Goal: Information Seeking & Learning: Learn about a topic

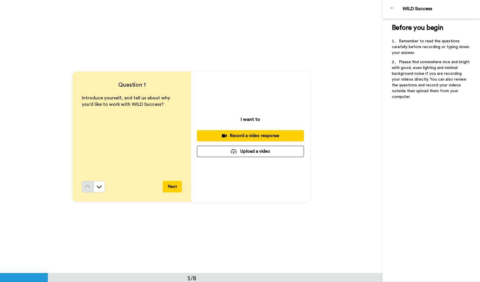
click at [101, 189] on button at bounding box center [99, 187] width 12 height 12
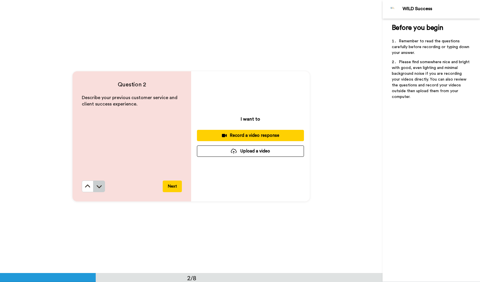
click at [101, 187] on button at bounding box center [99, 187] width 12 height 12
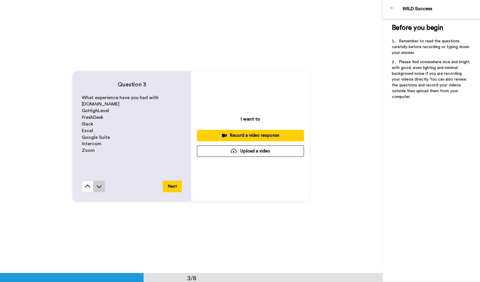
click at [101, 187] on button at bounding box center [99, 187] width 12 height 12
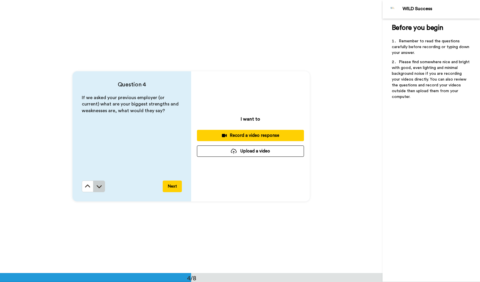
click at [101, 187] on button at bounding box center [99, 187] width 12 height 12
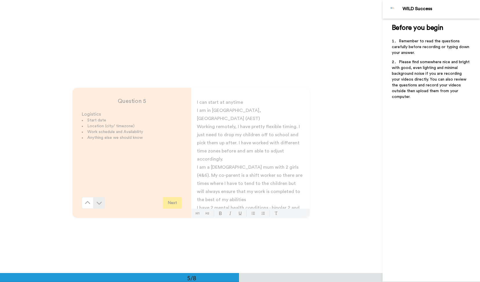
scroll to position [1093, 0]
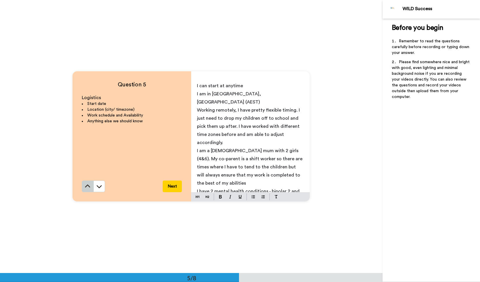
click at [88, 187] on icon at bounding box center [87, 186] width 5 height 3
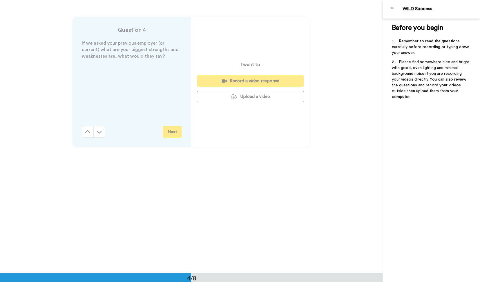
scroll to position [820, 0]
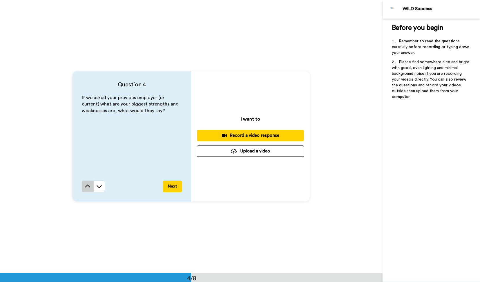
click at [88, 187] on icon at bounding box center [87, 186] width 5 height 3
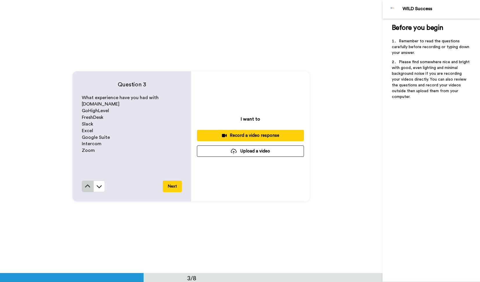
click at [88, 187] on icon at bounding box center [87, 186] width 5 height 3
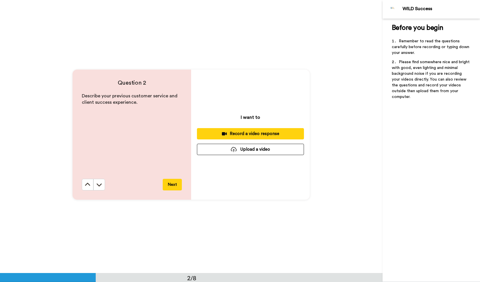
scroll to position [274, 0]
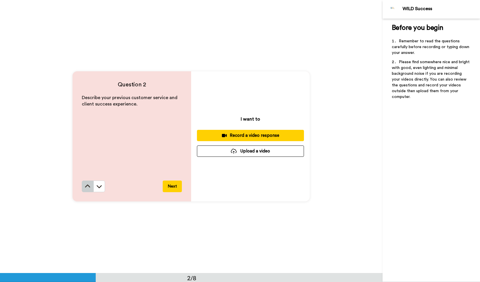
click at [88, 187] on icon at bounding box center [87, 186] width 5 height 3
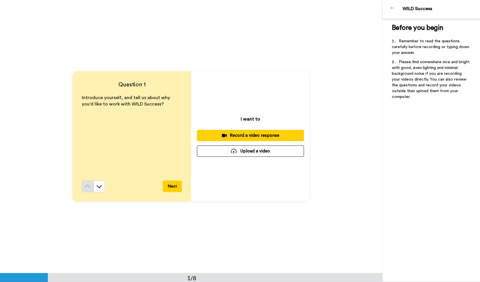
scroll to position [0, 0]
click at [100, 188] on icon at bounding box center [99, 187] width 6 height 6
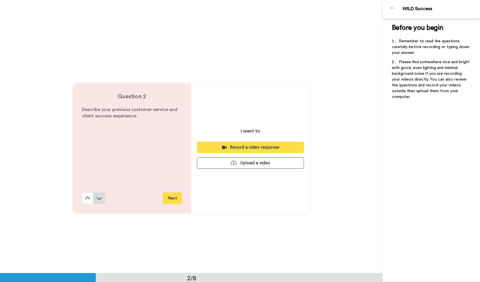
scroll to position [274, 0]
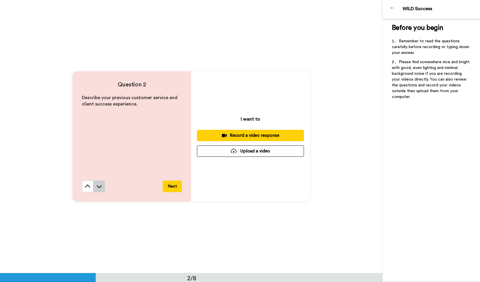
click at [100, 187] on icon at bounding box center [99, 186] width 5 height 3
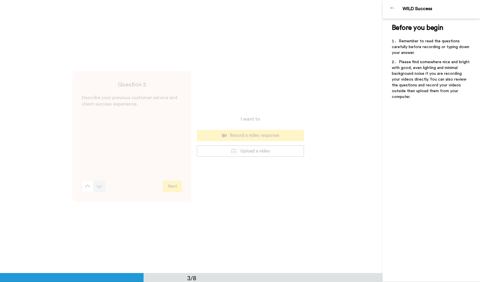
scroll to position [547, 0]
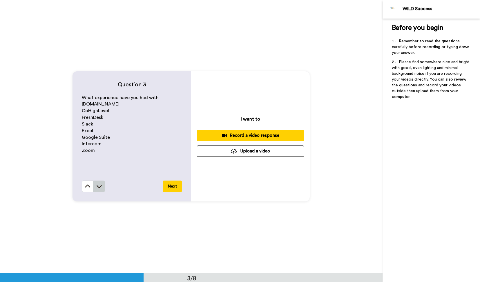
click at [100, 187] on icon at bounding box center [99, 186] width 5 height 3
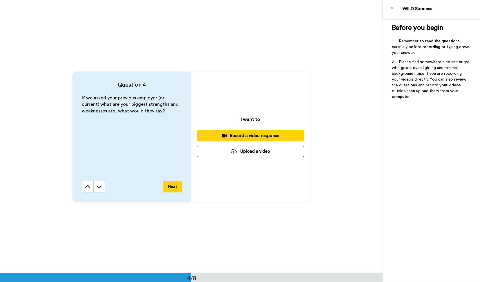
scroll to position [820, 0]
click at [99, 187] on icon at bounding box center [99, 186] width 5 height 3
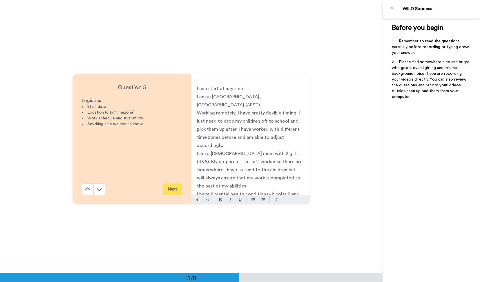
scroll to position [1093, 0]
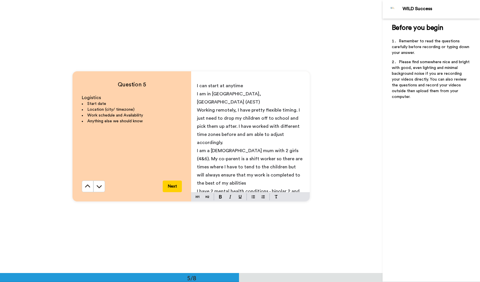
click at [233, 135] on p "Working remotely, I have pretty flexible timing. I just need to drop my childre…" at bounding box center [250, 126] width 107 height 41
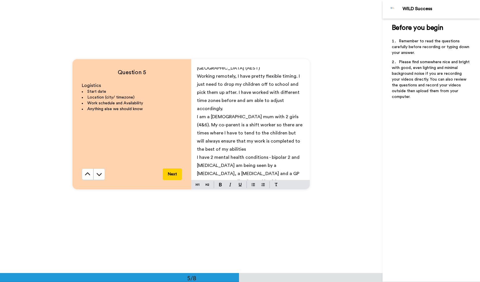
scroll to position [1107, 0]
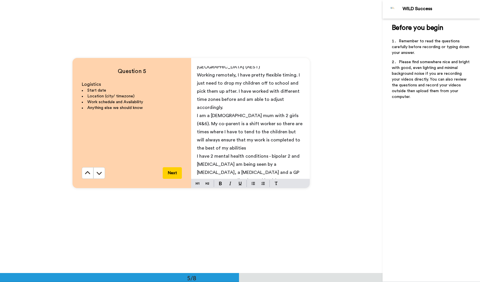
click at [255, 173] on p "I have 2 mental health conditions - bipolar 2 and ADHD. I am being seen by a ps…" at bounding box center [250, 168] width 107 height 32
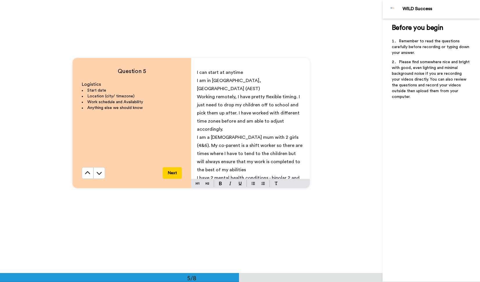
scroll to position [1073, 0]
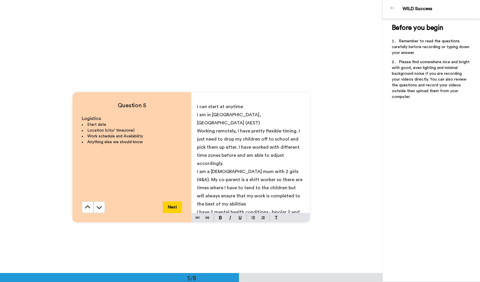
click at [236, 139] on span "Working remotely, I have pretty flexible timing. I just need to drop my childre…" at bounding box center [249, 147] width 104 height 37
click at [237, 138] on span "Working remotely, I have pretty flexible timing. I just need to drop my childre…" at bounding box center [251, 155] width 108 height 53
click at [253, 181] on span "I am a single mum with 2 girls (4&6). My co-parent is a shift worker so there a…" at bounding box center [250, 187] width 107 height 37
click at [259, 181] on span "I am a single mum with 2 girls (4&6). My co-parent is a shift worker so there a…" at bounding box center [250, 191] width 107 height 45
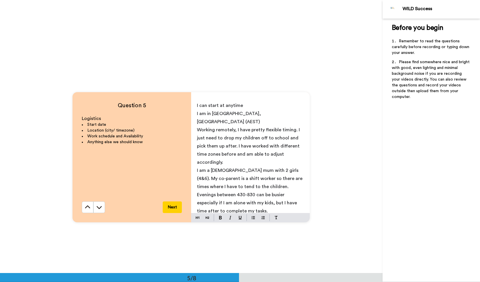
scroll to position [2, 0]
click at [212, 194] on span "I am a single mum with 2 girls (4&6). My co-parent is a shift worker so there a…" at bounding box center [250, 189] width 107 height 45
click at [232, 202] on p "I am a single mum with 2 girls (4&6). My co-parent is a shift worker so there a…" at bounding box center [250, 189] width 107 height 49
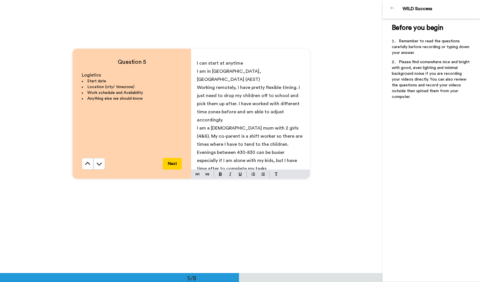
scroll to position [1056, 0]
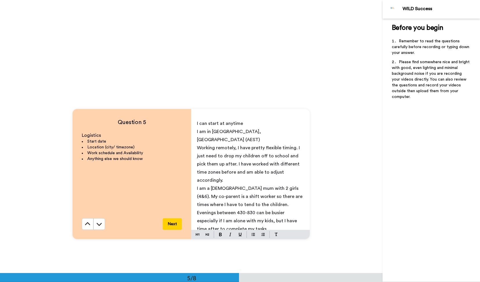
click at [231, 221] on p "I am a single mum with 2 girls (4&6). My co-parent is a shift worker so there a…" at bounding box center [250, 209] width 107 height 49
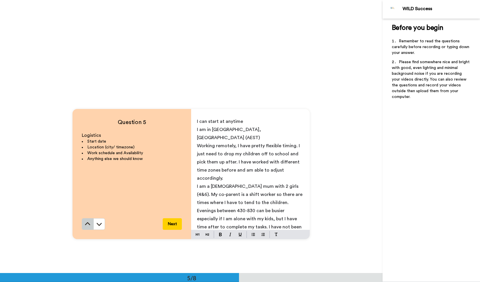
click at [85, 224] on icon at bounding box center [88, 224] width 6 height 6
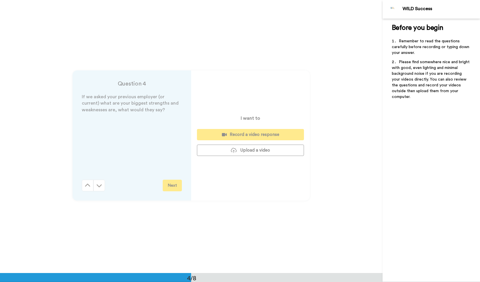
scroll to position [820, 0]
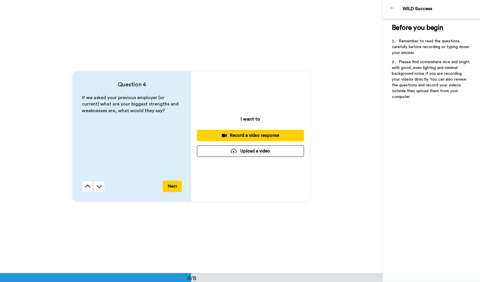
click at [82, 187] on button at bounding box center [88, 187] width 12 height 12
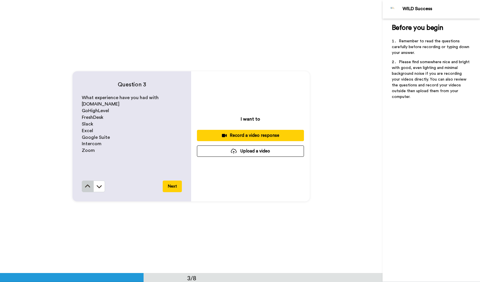
click at [83, 190] on button at bounding box center [88, 187] width 12 height 12
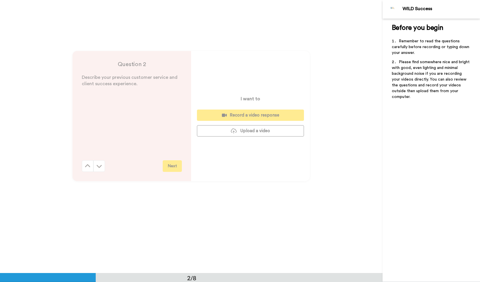
scroll to position [274, 0]
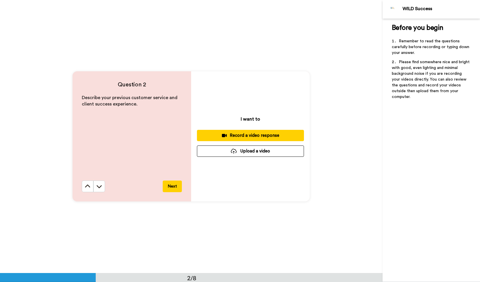
click at [84, 190] on button at bounding box center [88, 187] width 12 height 12
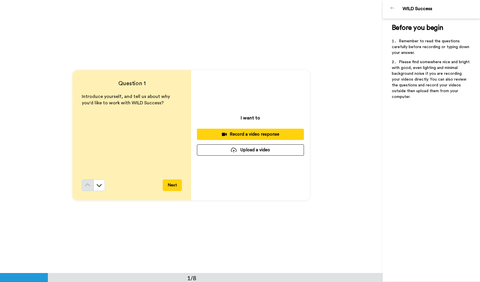
scroll to position [0, 0]
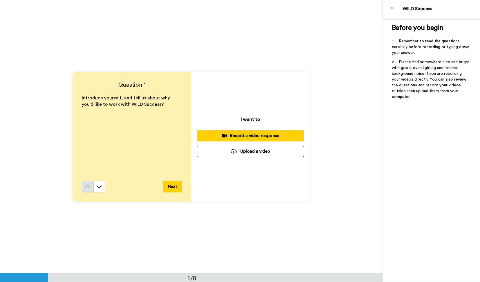
click at [305, 241] on div "Question 1 Introduce yourself, and tell us about why you'd like to work with WI…" at bounding box center [191, 136] width 383 height 273
